Goal: Task Accomplishment & Management: Use online tool/utility

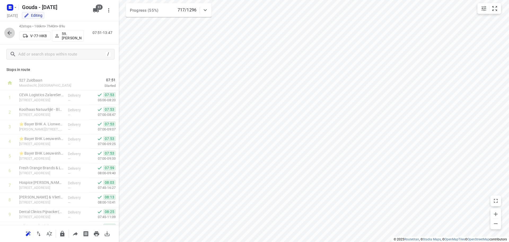
click at [9, 32] on icon "button" at bounding box center [9, 33] width 4 height 4
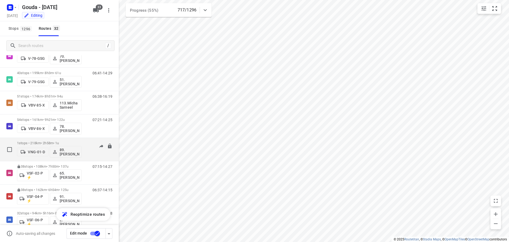
scroll to position [519, 0]
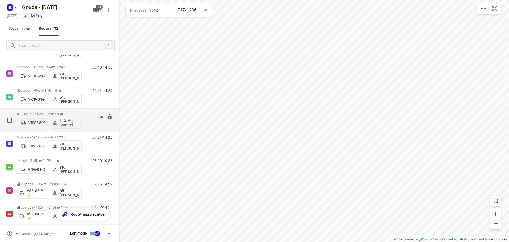
click at [91, 119] on div "06:38-16:19" at bounding box center [99, 121] width 27 height 19
click at [45, 112] on p "51 stops • 174km • 8h51m • 94u" at bounding box center [49, 114] width 65 height 4
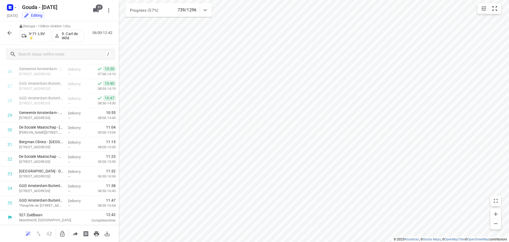
scroll to position [391, 0]
click at [7, 31] on icon "button" at bounding box center [9, 33] width 6 height 6
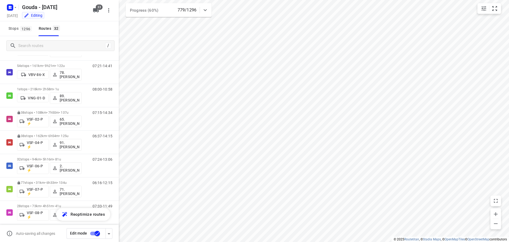
scroll to position [594, 0]
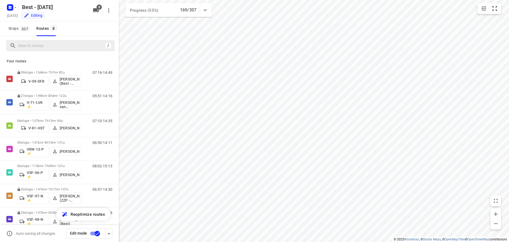
click at [17, 46] on div at bounding box center [57, 46] width 95 height 8
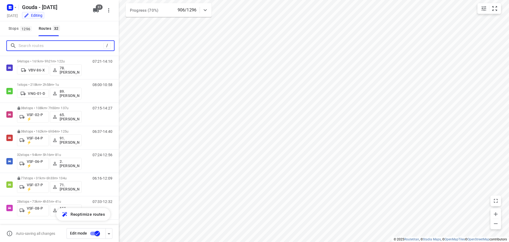
click at [22, 46] on input "Search routes" at bounding box center [61, 46] width 85 height 8
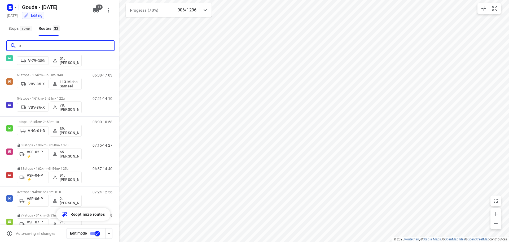
scroll to position [0, 0]
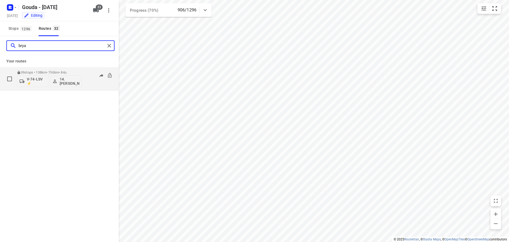
type input "brya"
drag, startPoint x: 46, startPoint y: 76, endPoint x: 48, endPoint y: 59, distance: 17.6
click at [48, 59] on div "Your routes 39 stops • 138km • 7h56m • 84u V-74-LSV ⚡ 14. Bryan Oelrich 06:30-1…" at bounding box center [59, 72] width 119 height 35
click at [51, 70] on div "39 stops • 138km • 7h56m • 84u V-74-LSV ⚡ 14. Bryan Oelrich" at bounding box center [49, 79] width 65 height 22
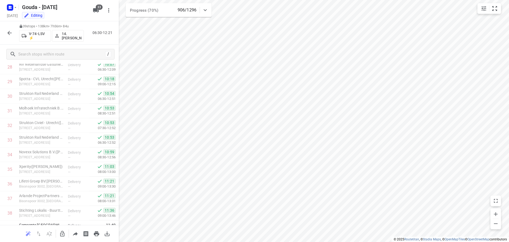
scroll to position [449, 0]
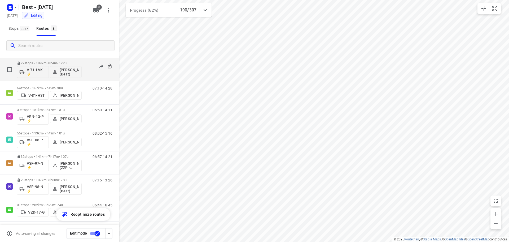
scroll to position [34, 0]
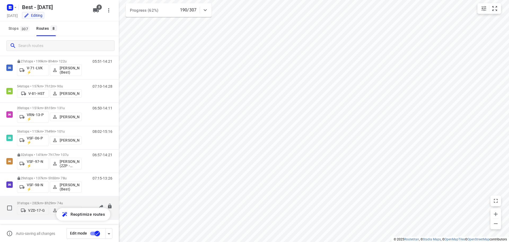
click at [47, 201] on p "31 stops • 282km • 8h29m • 74u" at bounding box center [49, 203] width 65 height 4
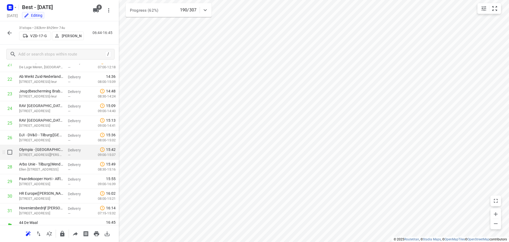
scroll to position [332, 0]
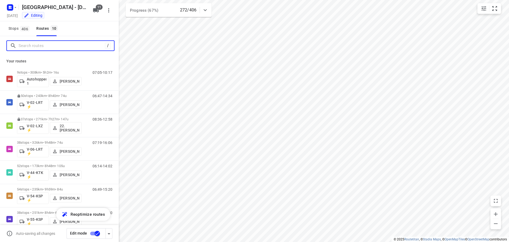
click at [37, 47] on input "Search routes" at bounding box center [62, 46] width 86 height 8
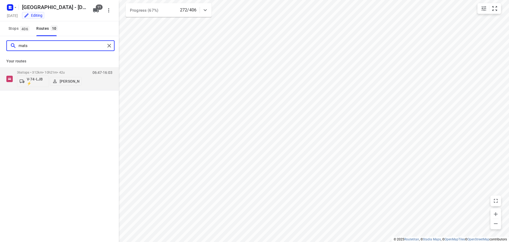
type input "mats"
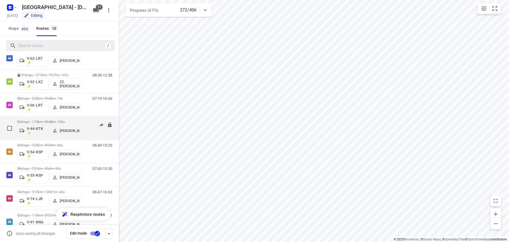
scroll to position [53, 0]
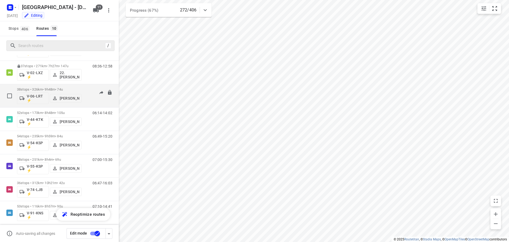
click at [55, 88] on p "38 stops • 326km • 9h48m • 74u" at bounding box center [49, 89] width 65 height 4
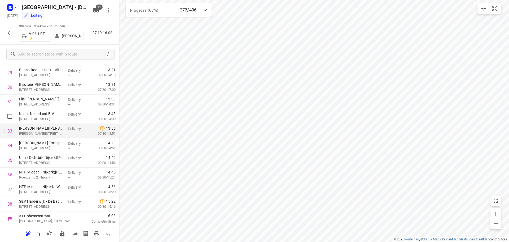
scroll to position [434, 0]
click at [8, 33] on icon "button" at bounding box center [9, 33] width 4 height 4
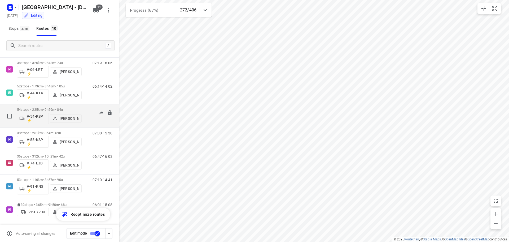
scroll to position [81, 0]
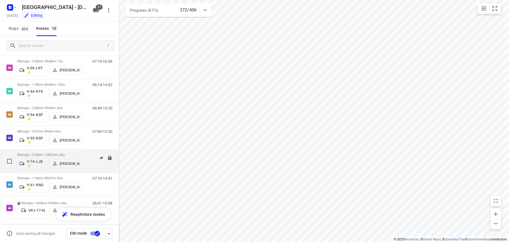
click at [49, 154] on p "36 stops • 312km • 10h21m • 42u" at bounding box center [49, 154] width 65 height 4
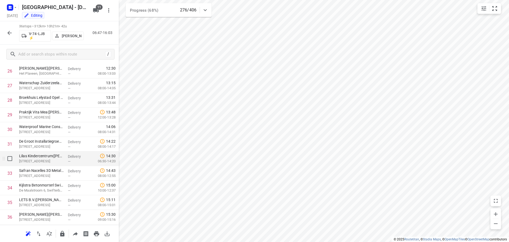
scroll to position [405, 0]
click at [6, 34] on icon "button" at bounding box center [9, 33] width 6 height 6
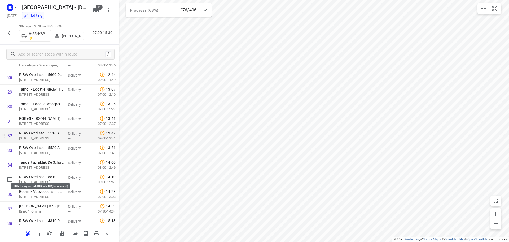
scroll to position [434, 0]
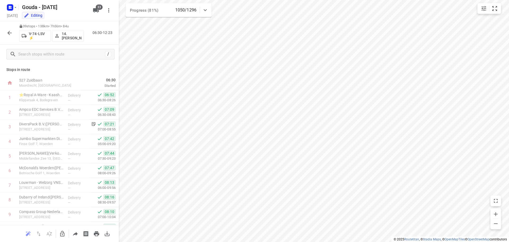
scroll to position [449, 0]
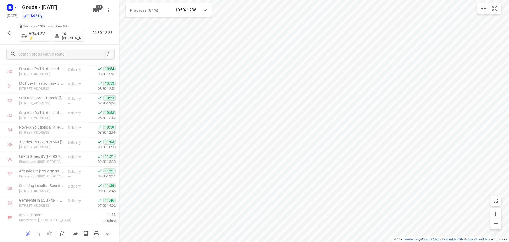
click at [6, 34] on icon "button" at bounding box center [9, 33] width 6 height 6
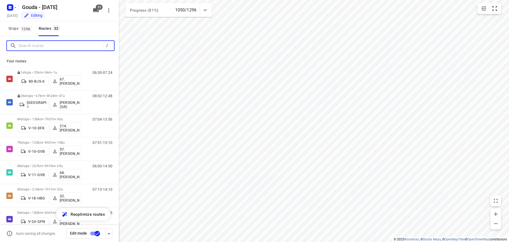
click at [40, 45] on input "Search routes" at bounding box center [61, 46] width 85 height 8
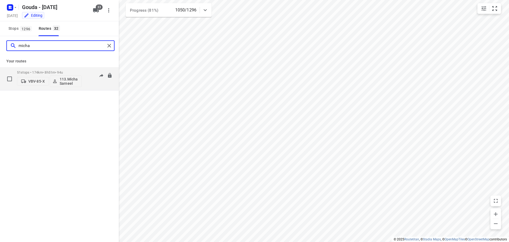
type input "micha"
click at [66, 71] on p "51 stops • 174km • 8h51m • 94u" at bounding box center [49, 72] width 65 height 4
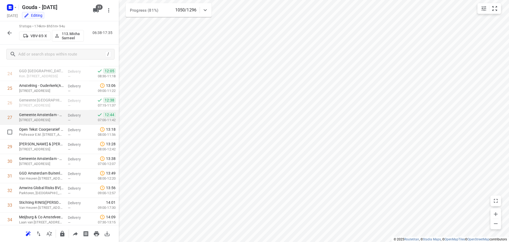
scroll to position [359, 0]
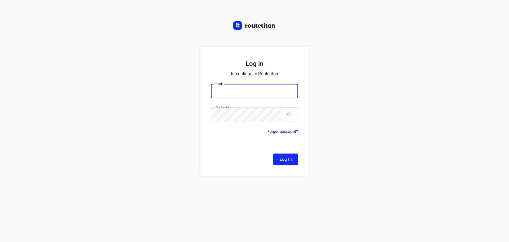
type input "[EMAIL_ADDRESS][DOMAIN_NAME]"
click at [287, 160] on span "Log In" at bounding box center [286, 159] width 12 height 7
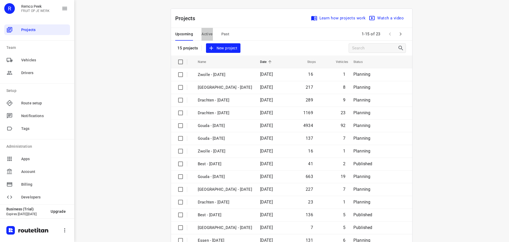
click at [204, 30] on button "Active" at bounding box center [207, 34] width 11 height 13
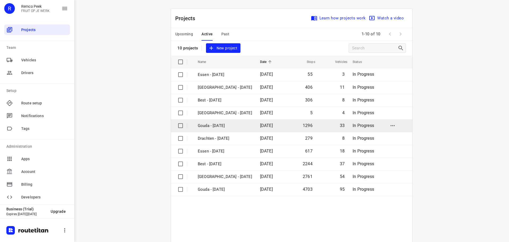
click at [217, 125] on p "Gouda - [DATE]" at bounding box center [225, 125] width 54 height 6
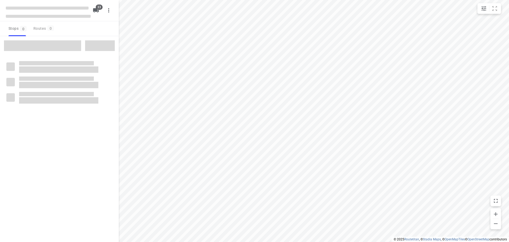
type input "distance"
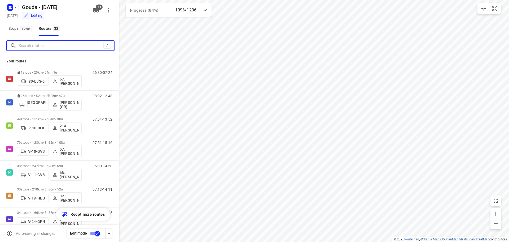
click at [43, 48] on input "Search routes" at bounding box center [61, 46] width 85 height 8
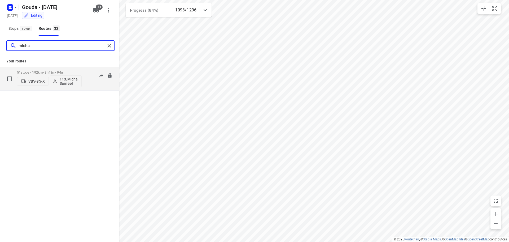
type input "micha"
click at [46, 71] on p "51 stops • 192km • 8h43m • 94u" at bounding box center [49, 72] width 65 height 4
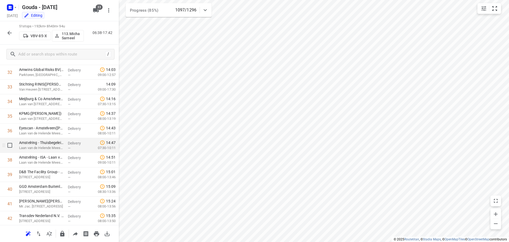
scroll to position [504, 0]
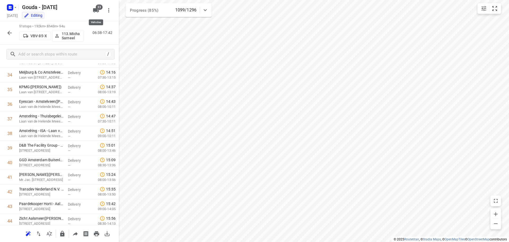
click at [96, 13] on icon "button" at bounding box center [96, 10] width 6 height 6
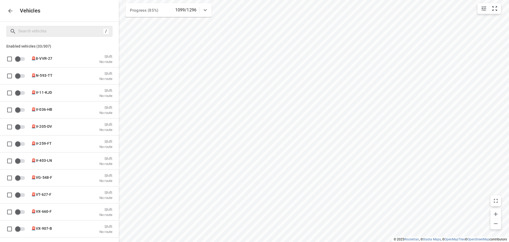
click at [80, 36] on div "/" at bounding box center [59, 31] width 106 height 11
click at [77, 31] on input "Search vehicles" at bounding box center [60, 31] width 83 height 8
type input "a"
checkbox input "false"
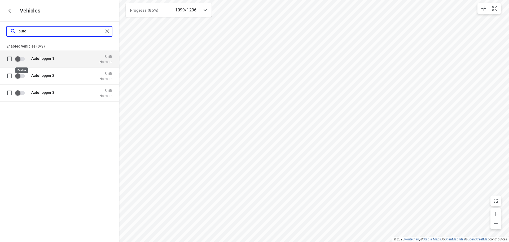
type input "auto"
click at [21, 59] on input "grid" at bounding box center [18, 59] width 30 height 10
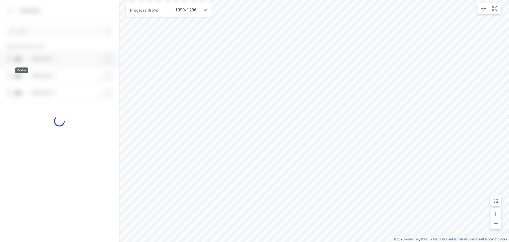
checkbox input "true"
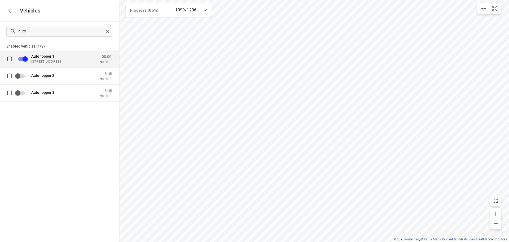
click at [10, 10] on icon "button" at bounding box center [10, 11] width 6 height 6
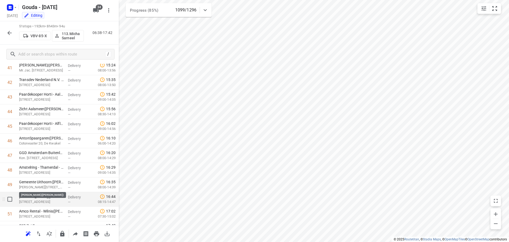
scroll to position [624, 0]
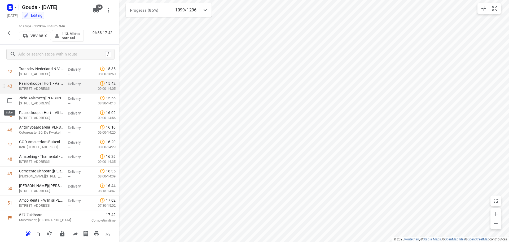
drag, startPoint x: 8, startPoint y: 99, endPoint x: 8, endPoint y: 109, distance: 9.8
click at [8, 99] on input "checkbox" at bounding box center [10, 100] width 11 height 11
checkbox input "true"
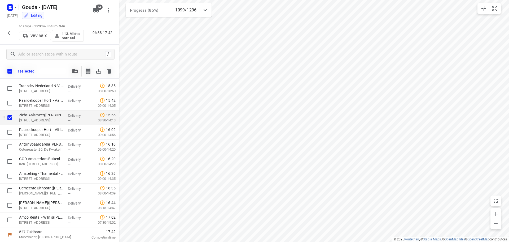
scroll to position [622, 0]
click at [11, 131] on input "checkbox" at bounding box center [10, 132] width 11 height 11
checkbox input "true"
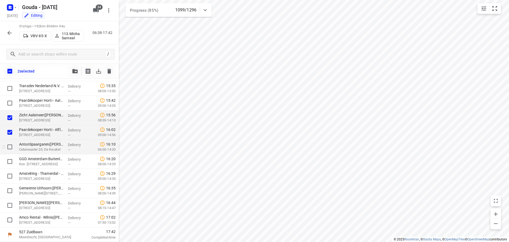
click at [9, 154] on div at bounding box center [8, 146] width 17 height 15
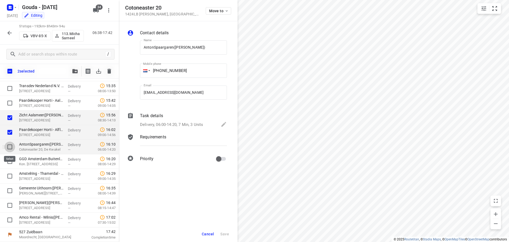
click at [10, 148] on input "checkbox" at bounding box center [10, 146] width 11 height 11
checkbox input "true"
click at [209, 232] on span "Cancel" at bounding box center [208, 233] width 12 height 4
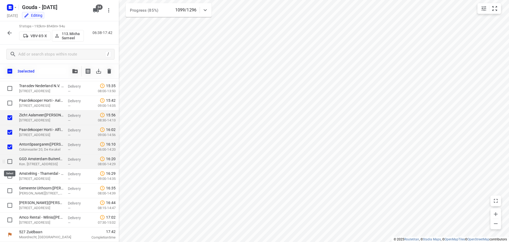
click at [12, 161] on input "checkbox" at bounding box center [10, 161] width 11 height 11
checkbox input "true"
click at [12, 178] on input "checkbox" at bounding box center [10, 175] width 11 height 11
checkbox input "true"
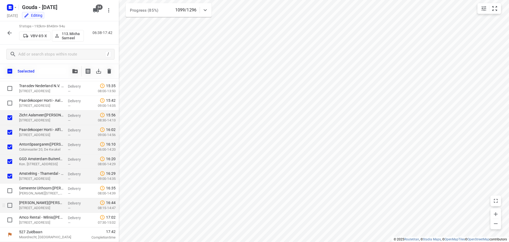
click at [11, 198] on div at bounding box center [8, 205] width 17 height 15
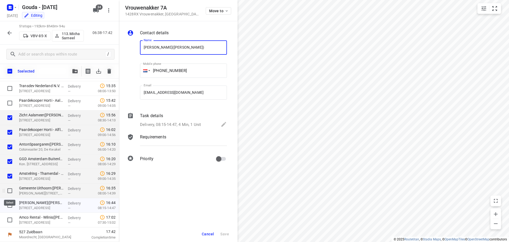
click at [9, 192] on input "checkbox" at bounding box center [10, 190] width 11 height 11
checkbox input "true"
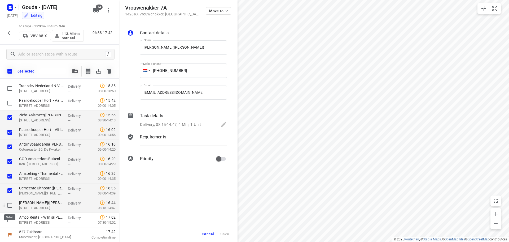
click at [9, 204] on input "checkbox" at bounding box center [10, 205] width 11 height 11
checkbox input "true"
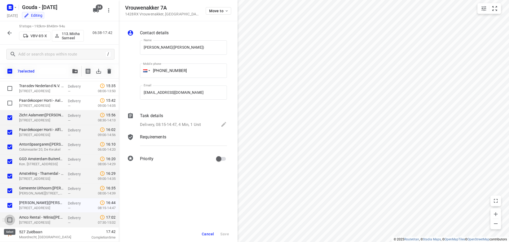
click at [10, 217] on input "checkbox" at bounding box center [10, 219] width 11 height 11
checkbox input "true"
click at [76, 74] on button "button" at bounding box center [75, 71] width 11 height 11
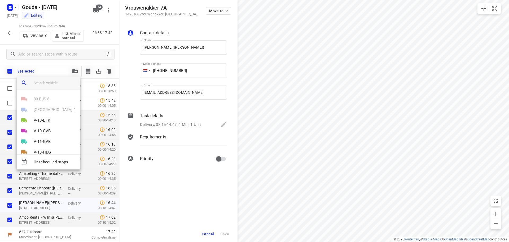
click at [56, 83] on input "search vehicle" at bounding box center [55, 83] width 42 height 8
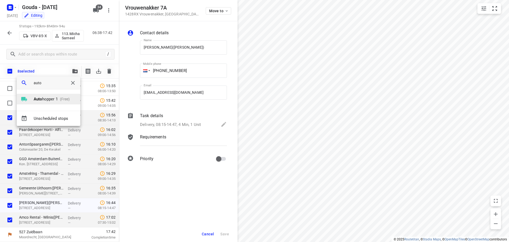
type input "auto"
click at [47, 97] on p "Auto hopper 1" at bounding box center [46, 99] width 24 height 6
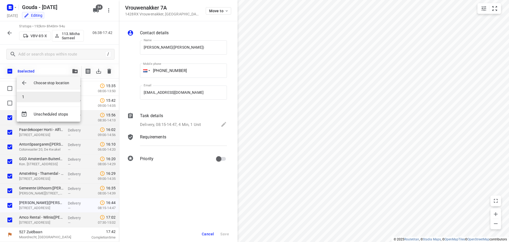
click at [42, 97] on li "1" at bounding box center [49, 96] width 64 height 11
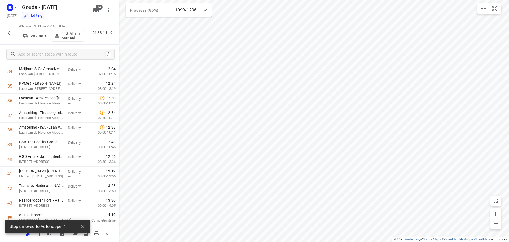
scroll to position [507, 0]
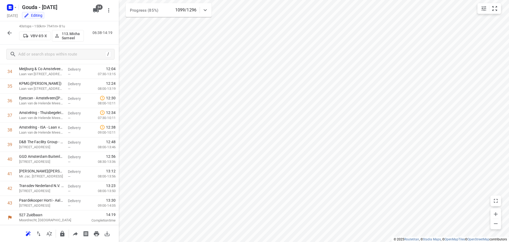
click at [12, 32] on icon "button" at bounding box center [9, 33] width 6 height 6
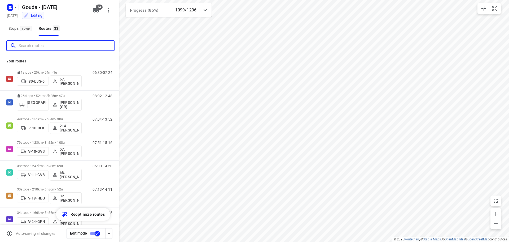
click at [35, 45] on input "Search routes" at bounding box center [66, 46] width 95 height 8
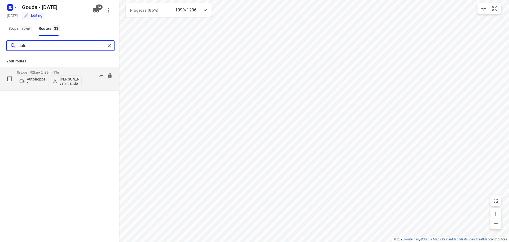
type input "auto"
click at [71, 81] on p "[PERSON_NAME] van 't Ende" at bounding box center [70, 81] width 20 height 8
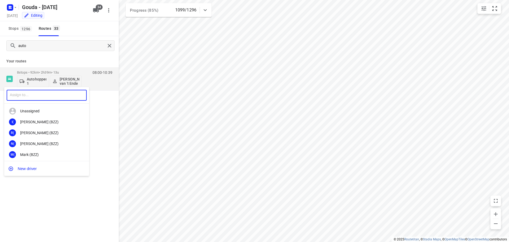
click at [58, 97] on input "text" at bounding box center [47, 95] width 80 height 11
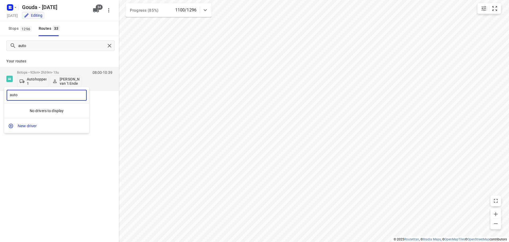
click at [58, 97] on input "auto" at bounding box center [47, 95] width 80 height 11
type input "[PERSON_NAME]"
click at [40, 122] on div "9. Carl d e Wild" at bounding box center [48, 122] width 56 height 4
